Goal: Task Accomplishment & Management: Manage account settings

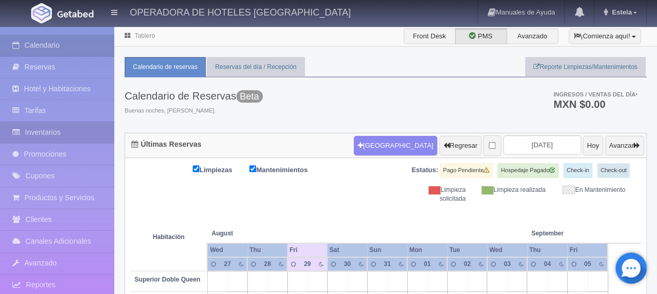
click at [44, 128] on link "Inventarios" at bounding box center [57, 132] width 114 height 21
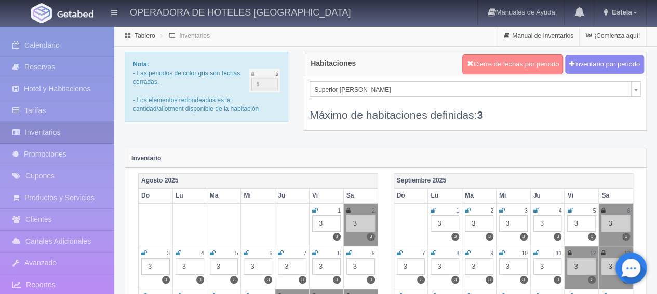
click at [478, 62] on button "Cierre de fechas por periodo" at bounding box center [512, 65] width 101 height 20
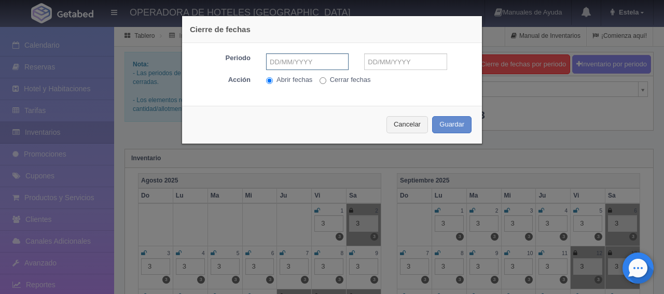
click at [325, 59] on input "text" at bounding box center [307, 61] width 83 height 17
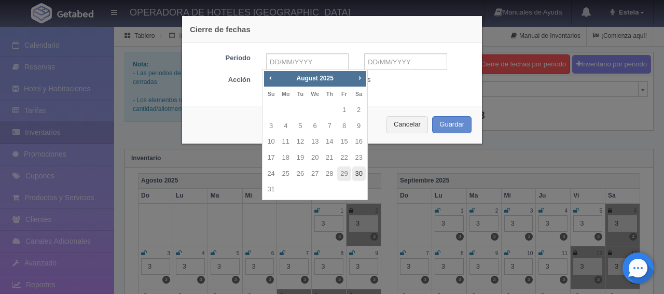
click at [360, 178] on link "30" at bounding box center [358, 174] width 13 height 15
type input "[DATE]"
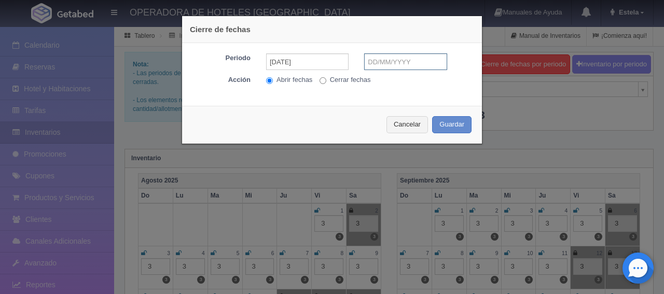
click at [389, 63] on input "text" at bounding box center [405, 61] width 83 height 17
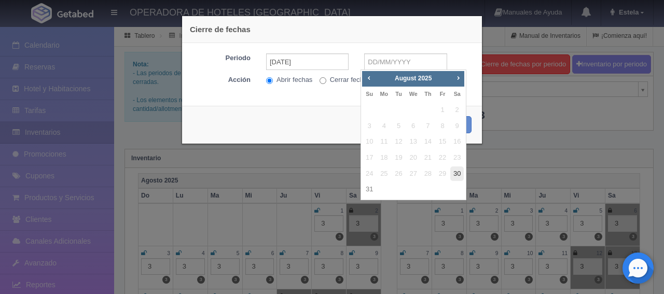
click at [458, 178] on link "30" at bounding box center [457, 174] width 13 height 15
type input "[DATE]"
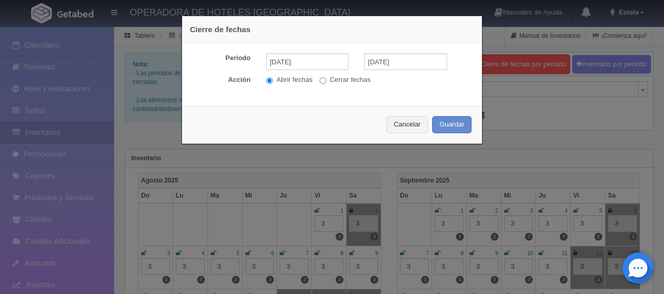
click at [323, 79] on label "Cerrar fechas" at bounding box center [345, 80] width 51 height 10
click at [323, 79] on input "Cerrar fechas" at bounding box center [323, 80] width 7 height 7
radio input "true"
click at [446, 125] on button "Guardar" at bounding box center [451, 124] width 39 height 17
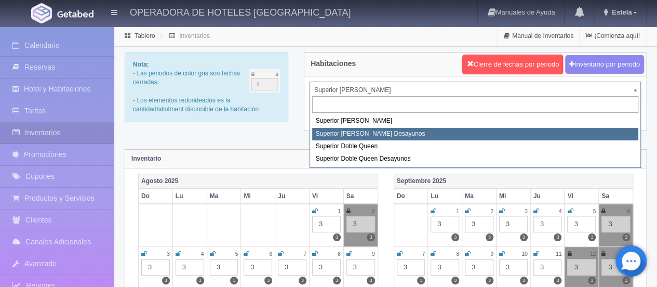
select select "2000"
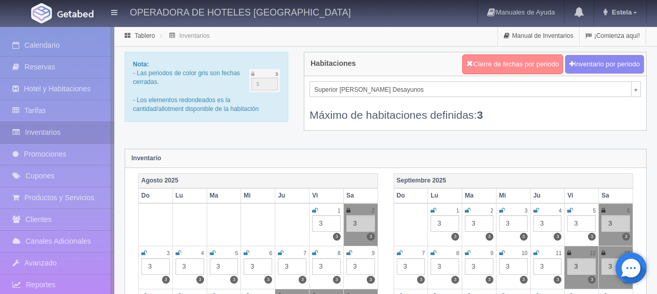
click at [487, 64] on button "Cierre de fechas por periodo" at bounding box center [512, 65] width 101 height 20
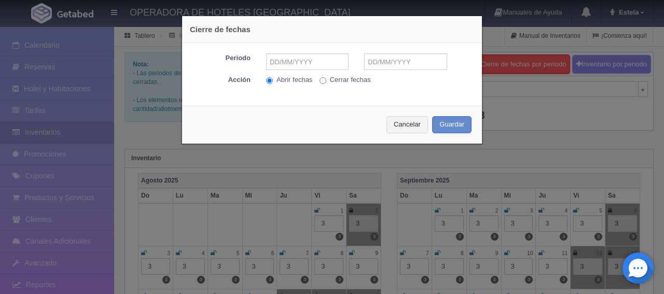
click at [322, 79] on input "Cerrar fechas" at bounding box center [323, 80] width 7 height 7
radio input "true"
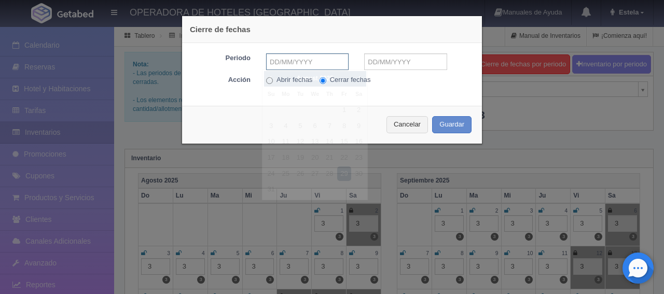
click at [306, 68] on input "text" at bounding box center [307, 61] width 83 height 17
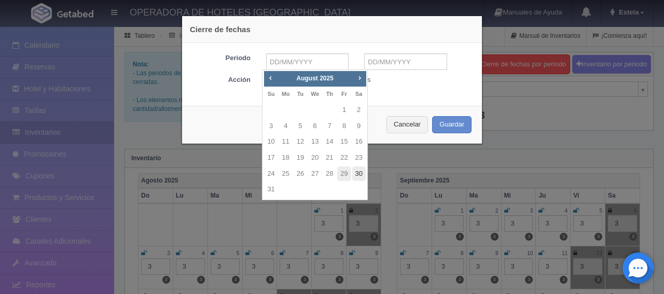
click at [354, 173] on link "30" at bounding box center [358, 174] width 13 height 15
type input "[DATE]"
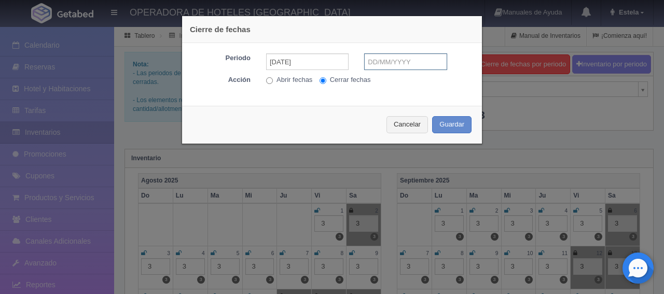
click at [384, 61] on input "text" at bounding box center [405, 61] width 83 height 17
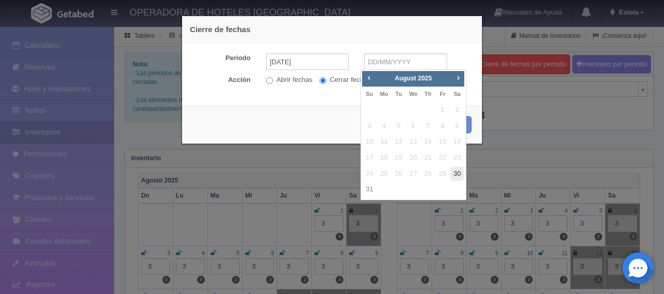
click at [461, 175] on link "30" at bounding box center [457, 174] width 13 height 15
type input "[DATE]"
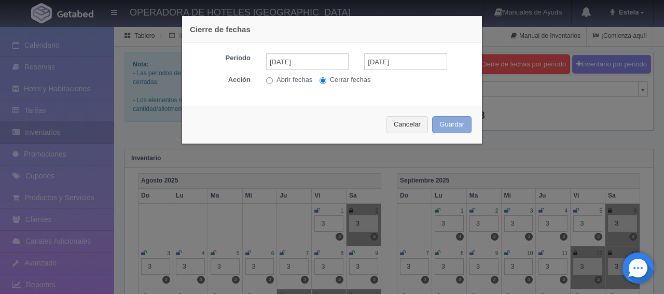
click at [444, 122] on button "Guardar" at bounding box center [451, 124] width 39 height 17
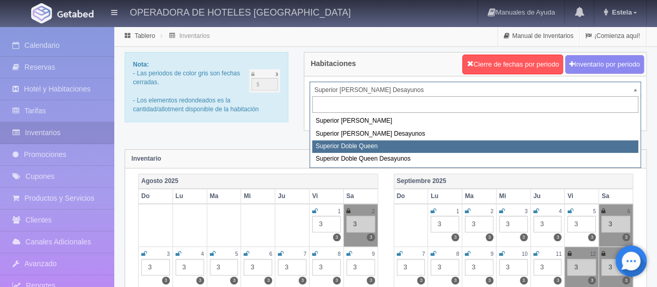
select select "2001"
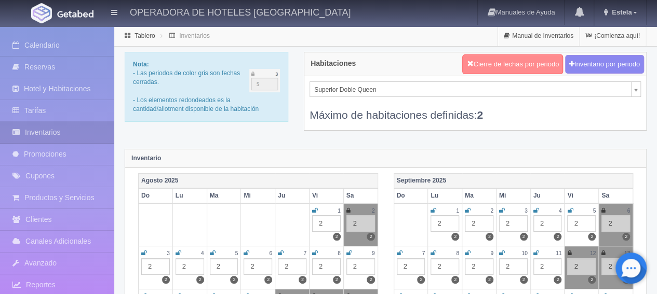
click at [531, 65] on button "Cierre de fechas por periodo" at bounding box center [512, 65] width 101 height 20
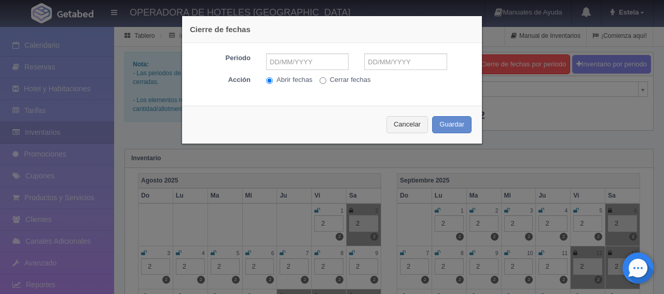
click at [326, 81] on label "Cerrar fechas" at bounding box center [345, 80] width 51 height 10
click at [326, 81] on input "Cerrar fechas" at bounding box center [323, 80] width 7 height 7
radio input "true"
click at [321, 66] on input "text" at bounding box center [307, 61] width 83 height 17
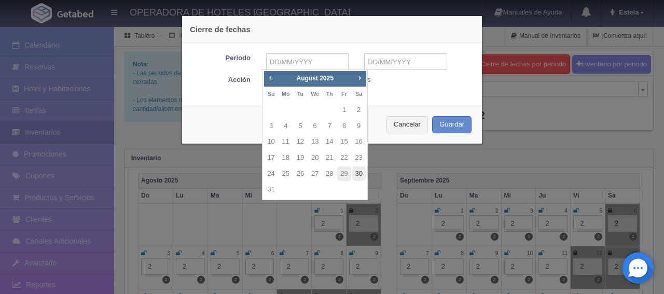
click at [360, 174] on link "30" at bounding box center [358, 174] width 13 height 15
type input "[DATE]"
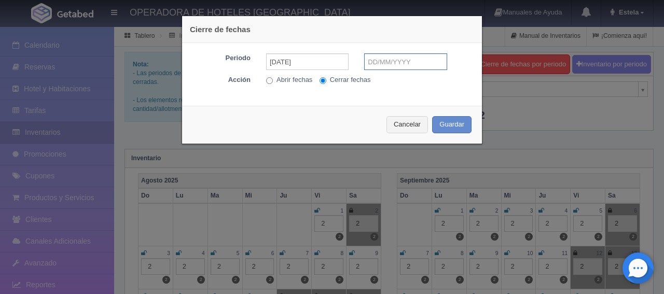
click at [379, 62] on input "text" at bounding box center [405, 61] width 83 height 17
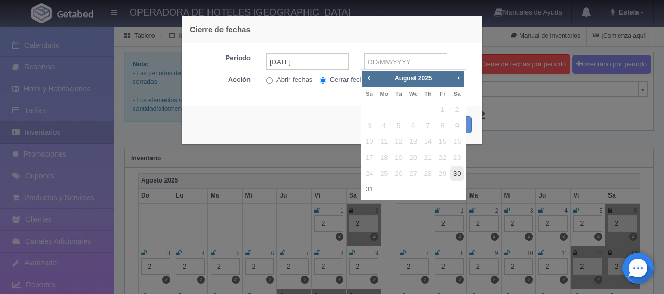
click at [455, 172] on link "30" at bounding box center [457, 174] width 13 height 15
type input "[DATE]"
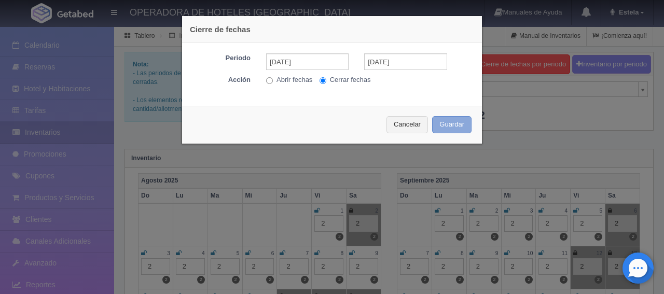
click at [451, 123] on button "Guardar" at bounding box center [451, 124] width 39 height 17
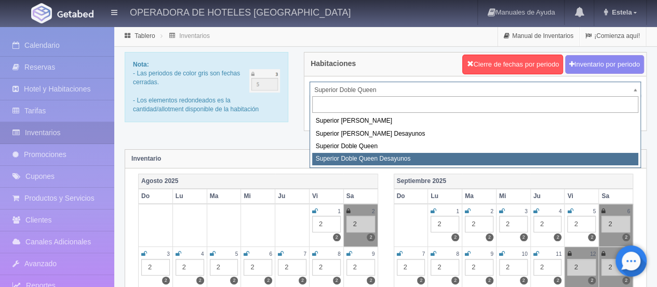
select select "2031"
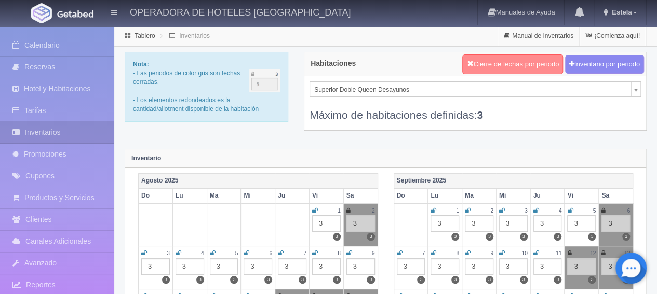
click at [508, 66] on button "Cierre de fechas por periodo" at bounding box center [512, 65] width 101 height 20
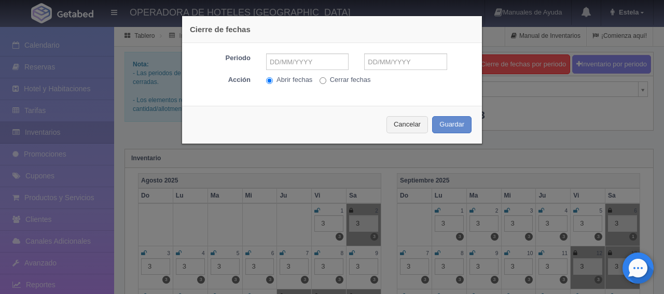
click at [320, 79] on input "Cerrar fechas" at bounding box center [323, 80] width 7 height 7
radio input "true"
click at [320, 67] on input "text" at bounding box center [307, 61] width 83 height 17
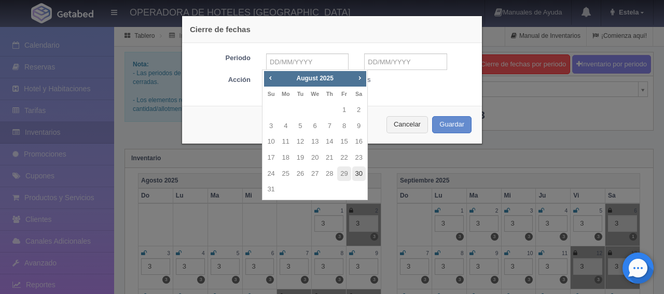
click at [359, 171] on link "30" at bounding box center [358, 174] width 13 height 15
type input "[DATE]"
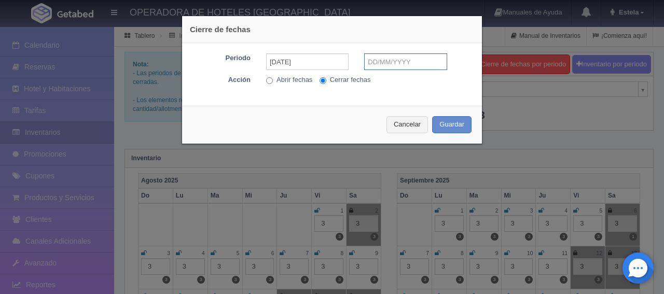
click at [384, 63] on input "text" at bounding box center [405, 61] width 83 height 17
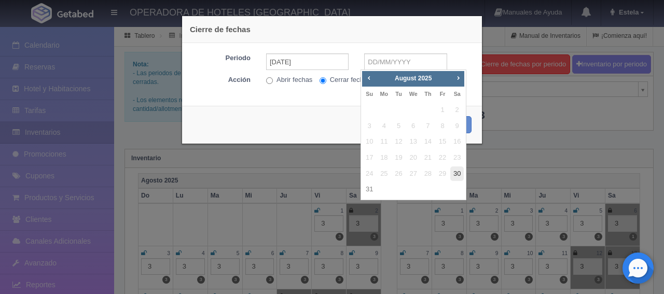
click at [458, 172] on link "30" at bounding box center [457, 174] width 13 height 15
type input "[DATE]"
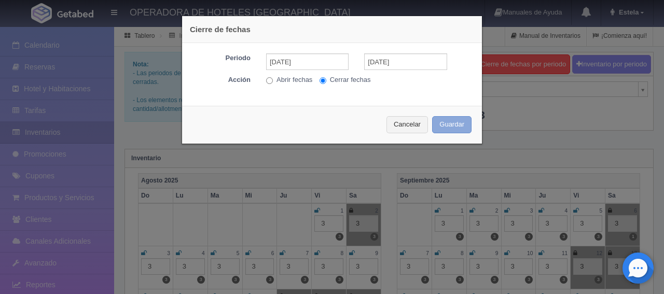
click at [449, 125] on button "Guardar" at bounding box center [451, 124] width 39 height 17
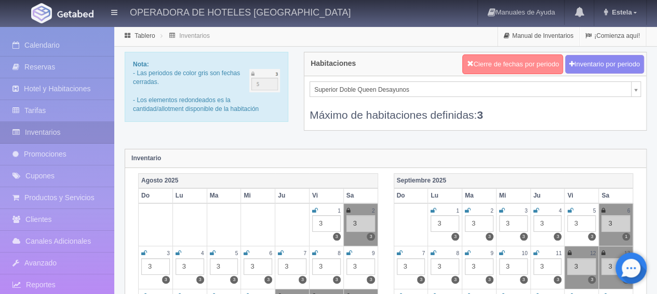
click at [530, 60] on button "Cierre de fechas por periodo" at bounding box center [512, 65] width 101 height 20
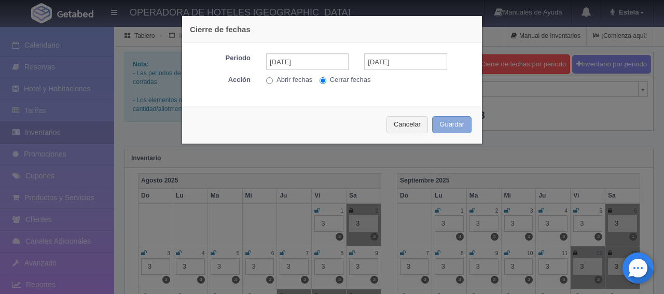
click at [440, 125] on button "Guardar" at bounding box center [451, 124] width 39 height 17
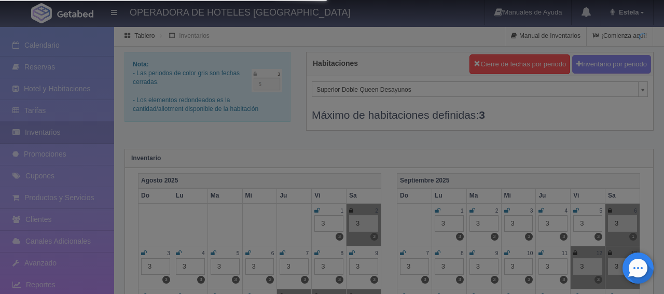
click at [410, 128] on div at bounding box center [332, 147] width 664 height 294
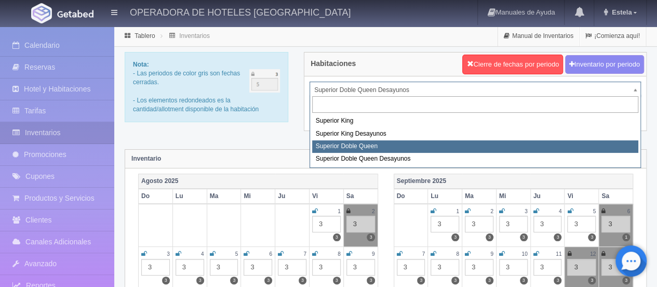
select select "2001"
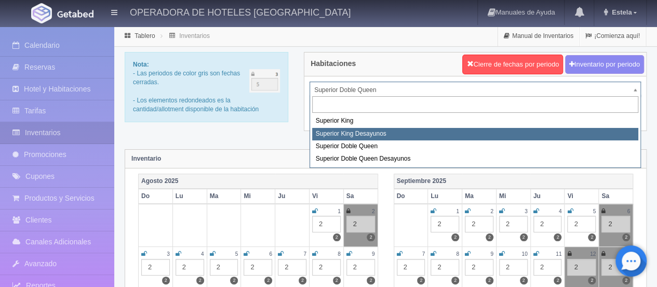
select select "2000"
